Goal: Transaction & Acquisition: Download file/media

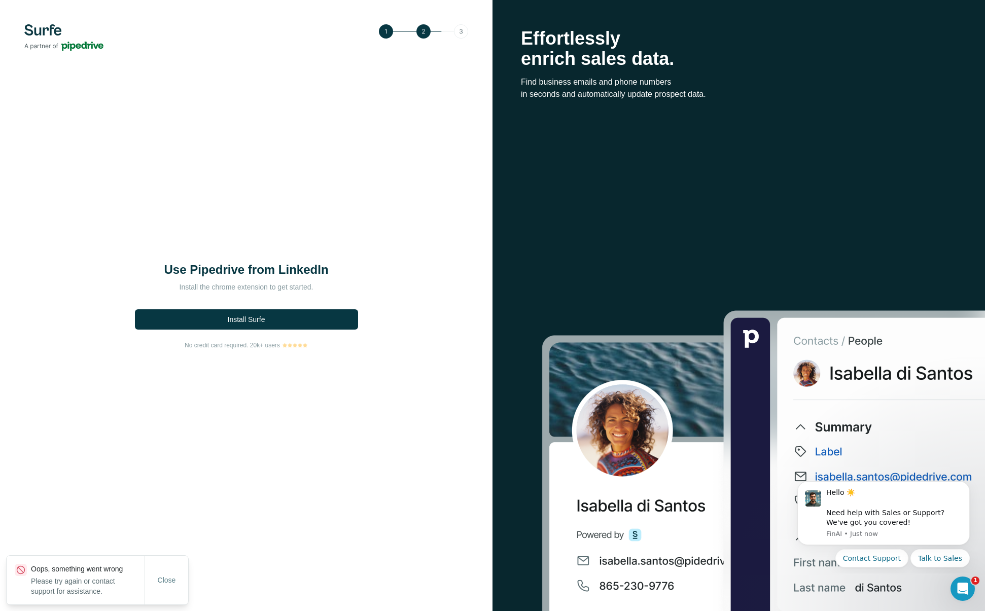
drag, startPoint x: 174, startPoint y: 580, endPoint x: 197, endPoint y: 547, distance: 40.4
click at [174, 580] on span "Close" at bounding box center [167, 580] width 18 height 10
